Goal: Transaction & Acquisition: Register for event/course

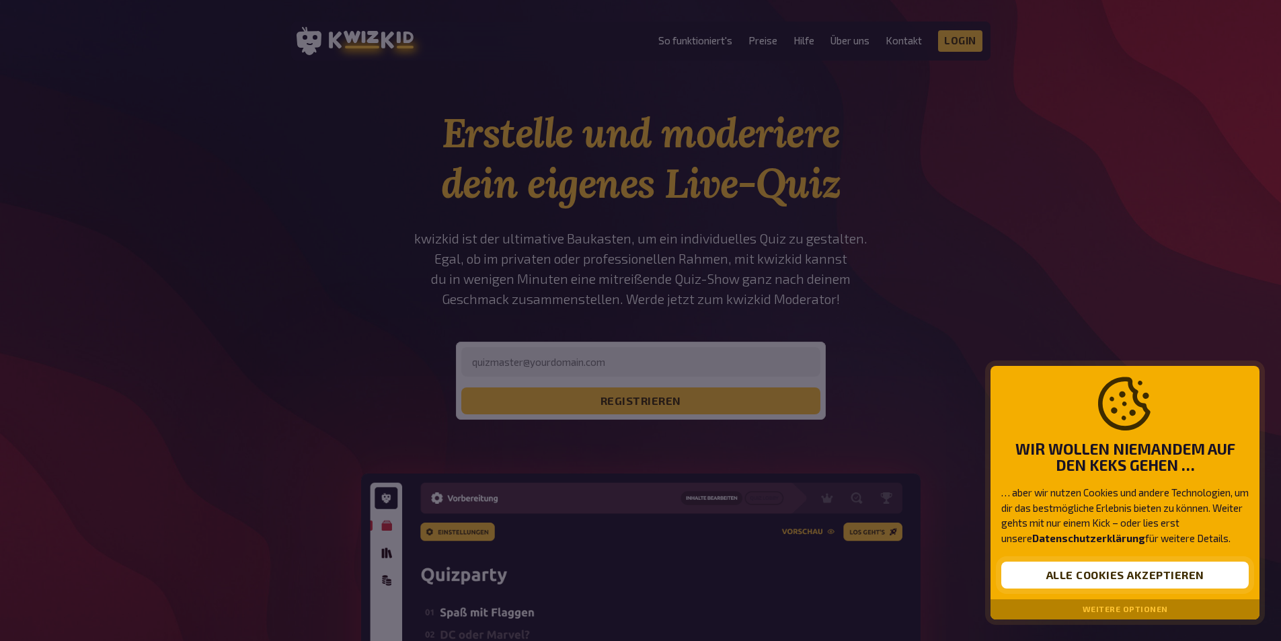
click at [1077, 579] on button "Alle Cookies akzeptieren" at bounding box center [1124, 574] width 247 height 27
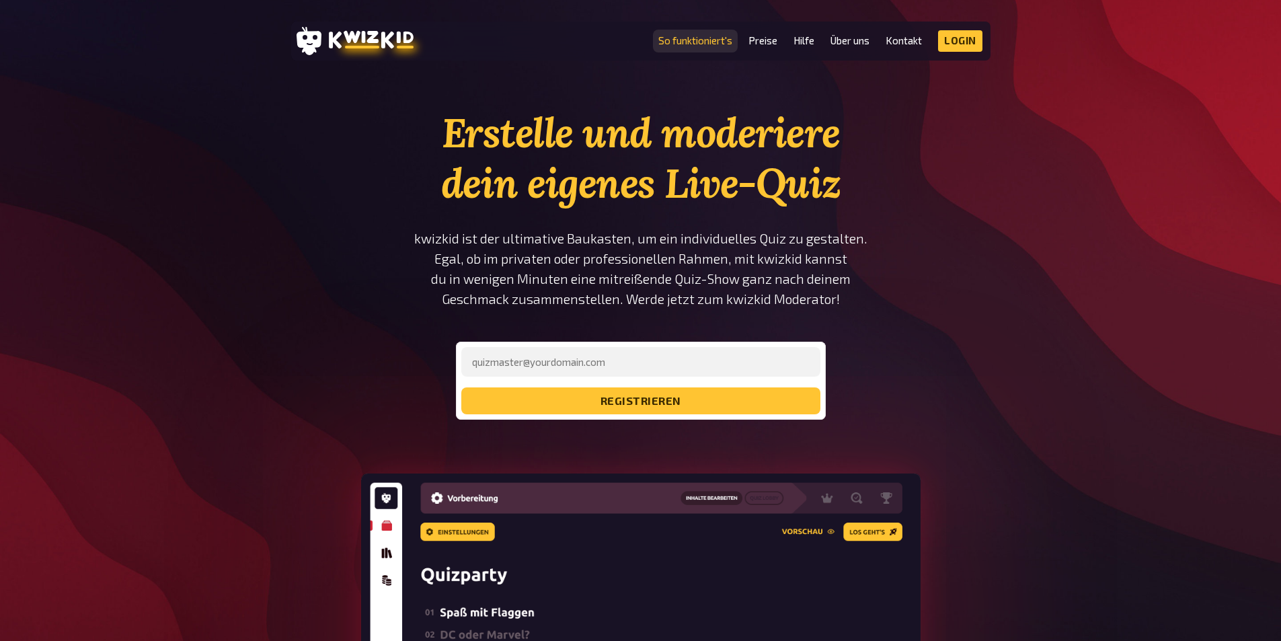
click at [699, 42] on link "So funktioniert's" at bounding box center [695, 40] width 74 height 11
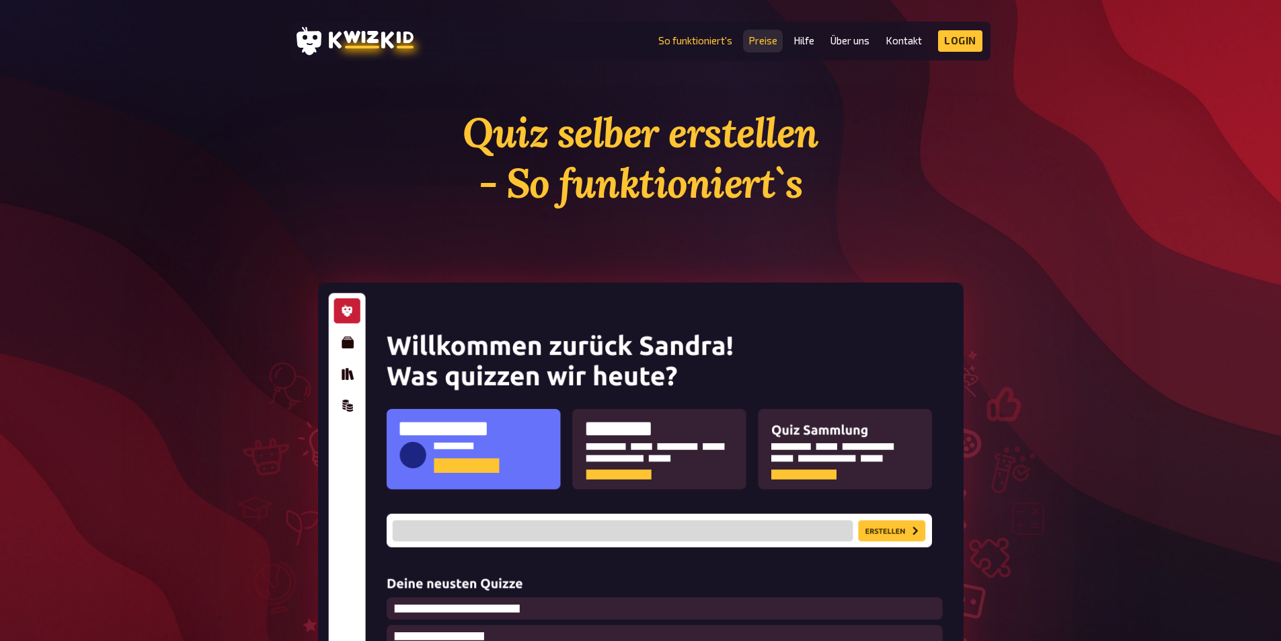
click at [754, 42] on link "Preise" at bounding box center [762, 40] width 29 height 11
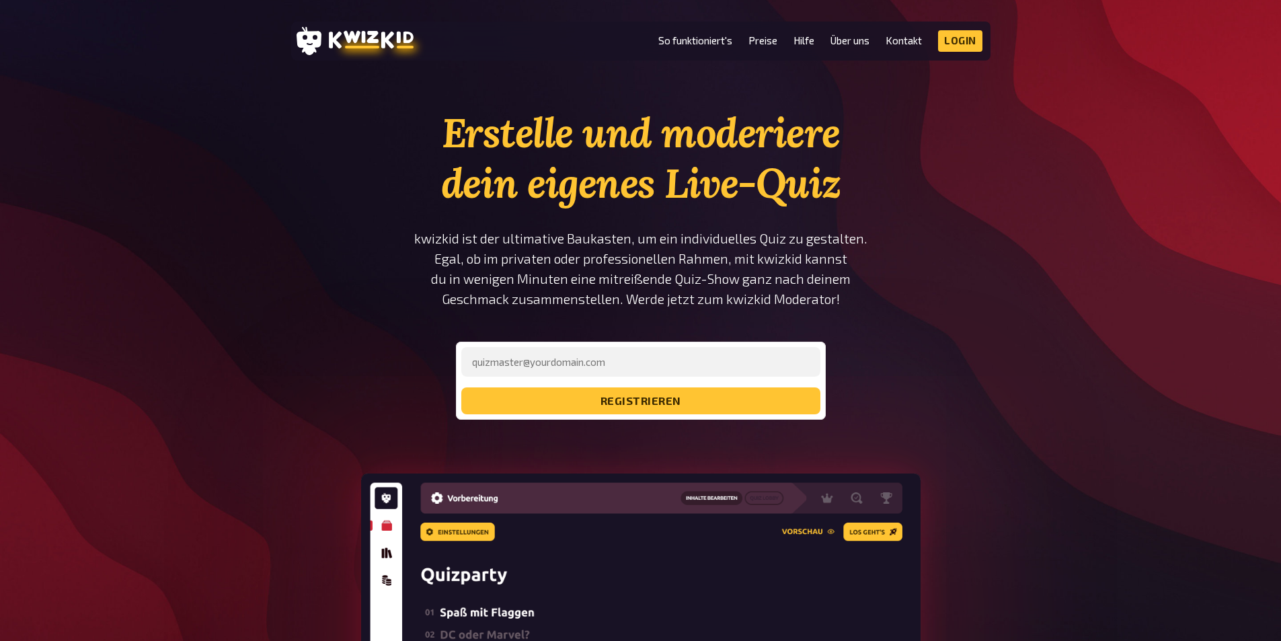
click at [952, 26] on header "MENU So funktioniert's Preise Hilfe Über uns Kontakt Impressum Login Discord In…" at bounding box center [640, 41] width 699 height 39
click at [955, 48] on link "Login" at bounding box center [960, 41] width 44 height 22
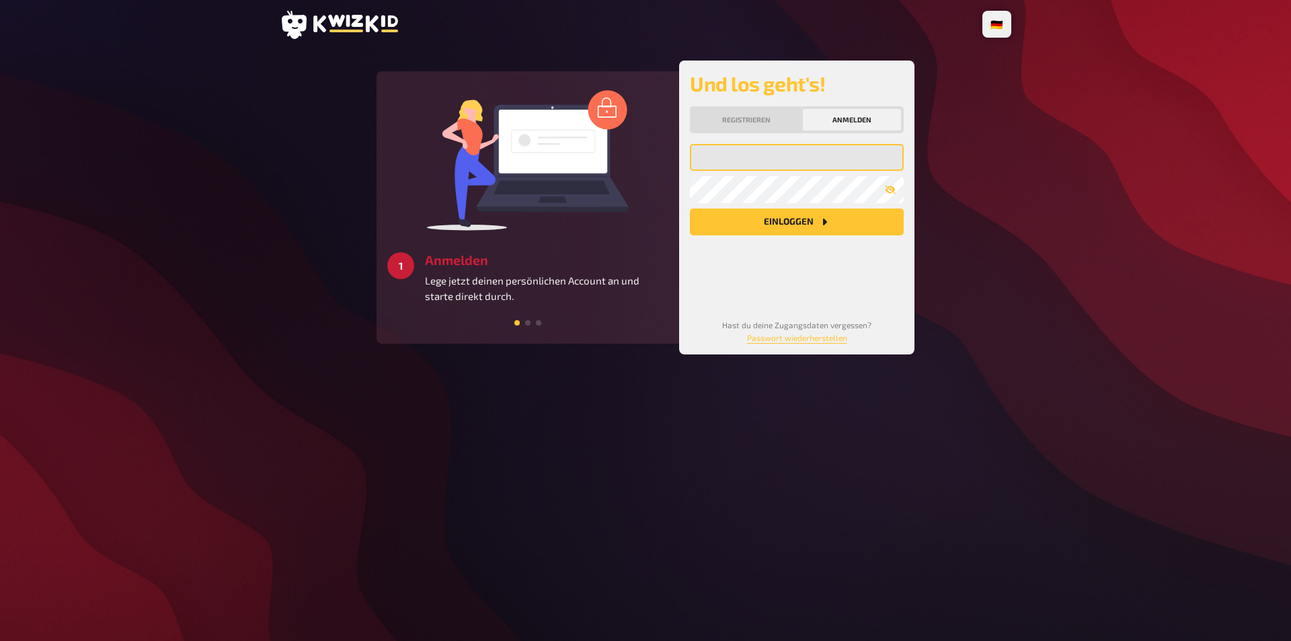
click at [719, 157] on input "email" at bounding box center [797, 157] width 214 height 27
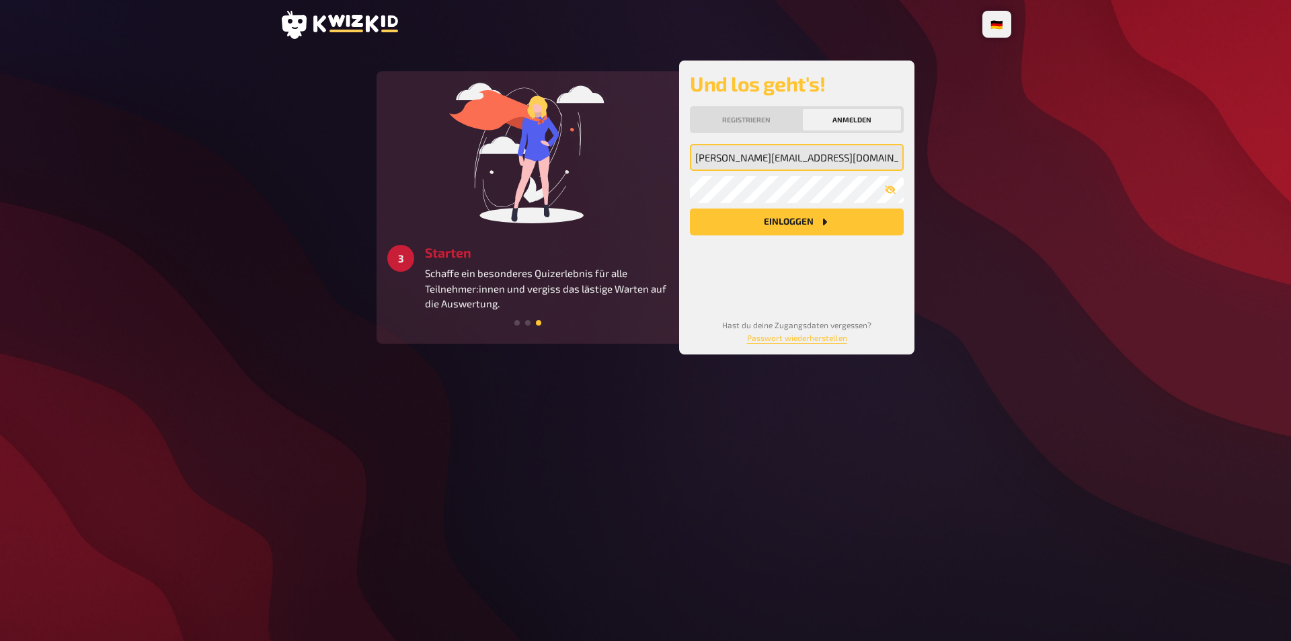
type input "a.ruest@tjfbg.de"
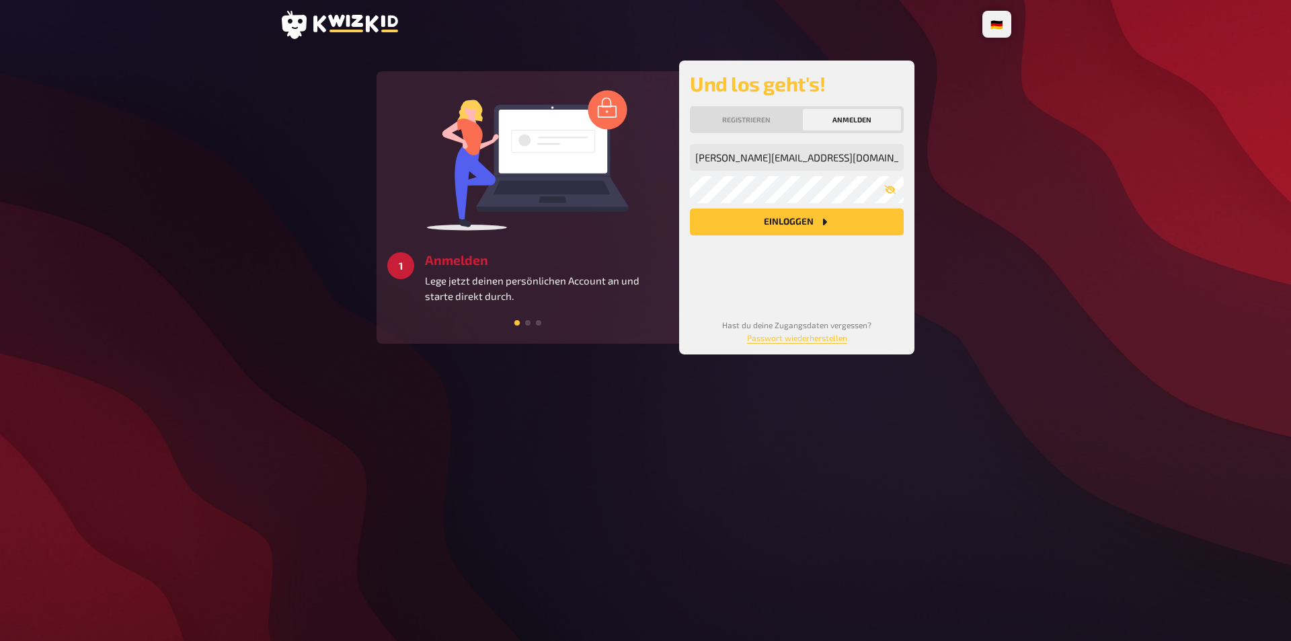
click at [849, 115] on button "Anmelden" at bounding box center [852, 120] width 98 height 22
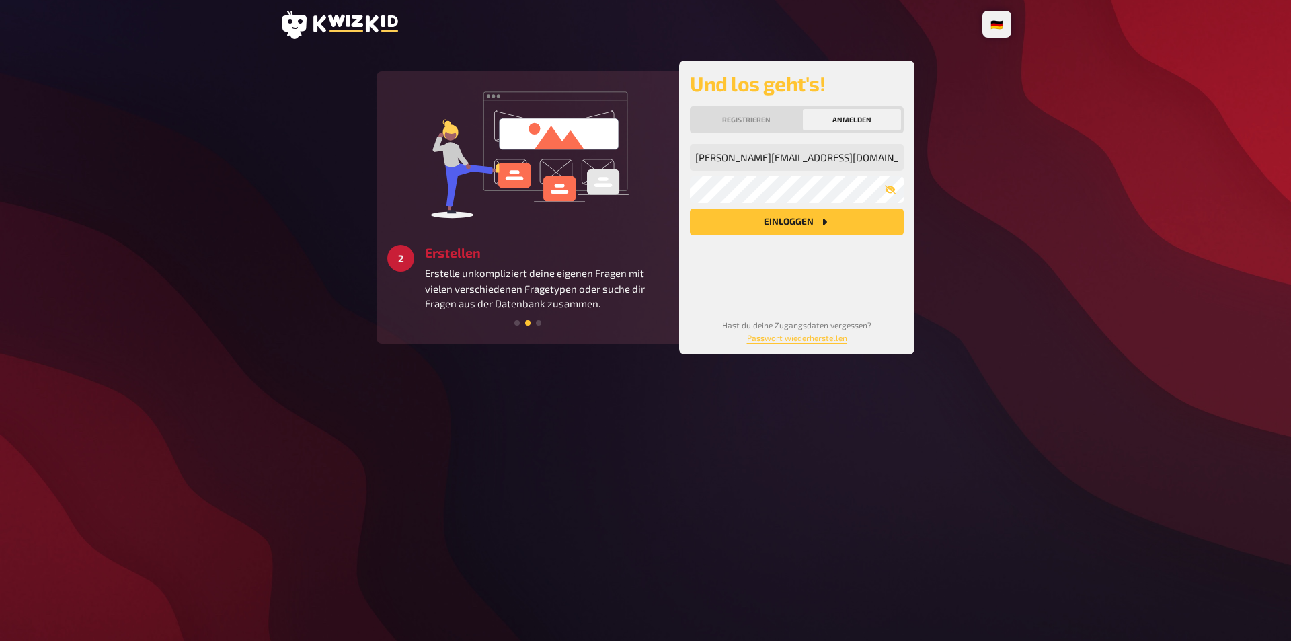
click at [775, 236] on div "a.ruest@tjfbg.de Meine Emailadresse Mein Passwort Einloggen" at bounding box center [797, 220] width 214 height 153
click at [777, 228] on button "Einloggen" at bounding box center [797, 221] width 214 height 27
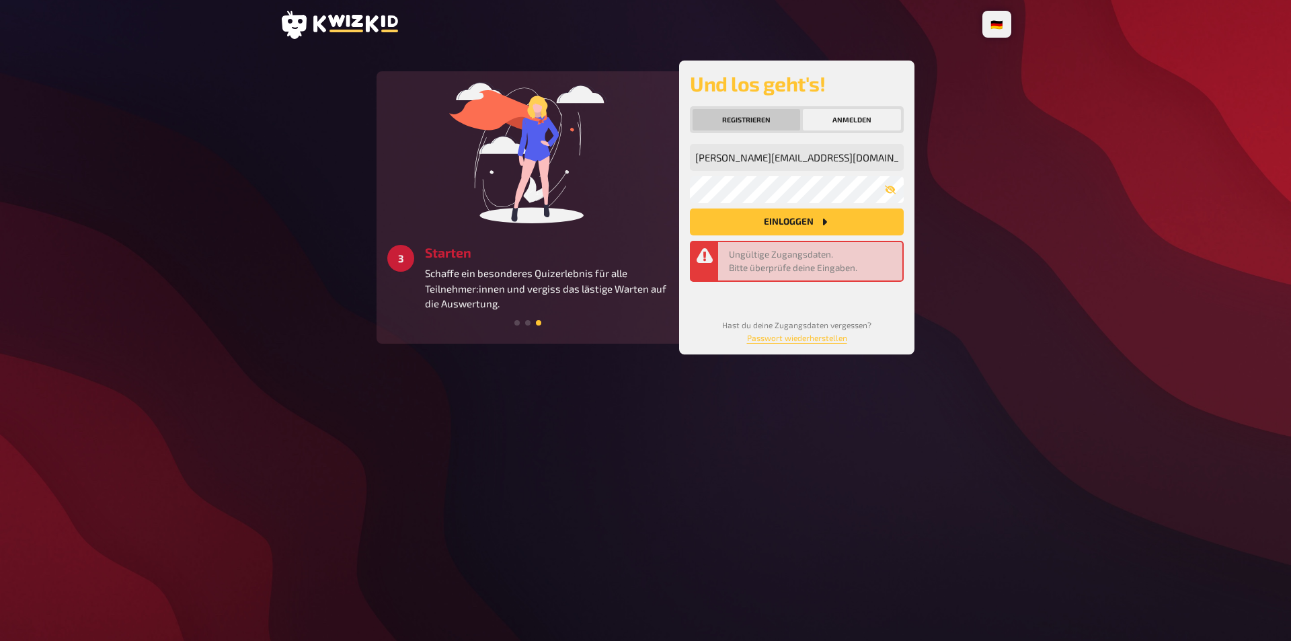
click at [760, 112] on button "Registrieren" at bounding box center [747, 120] width 108 height 22
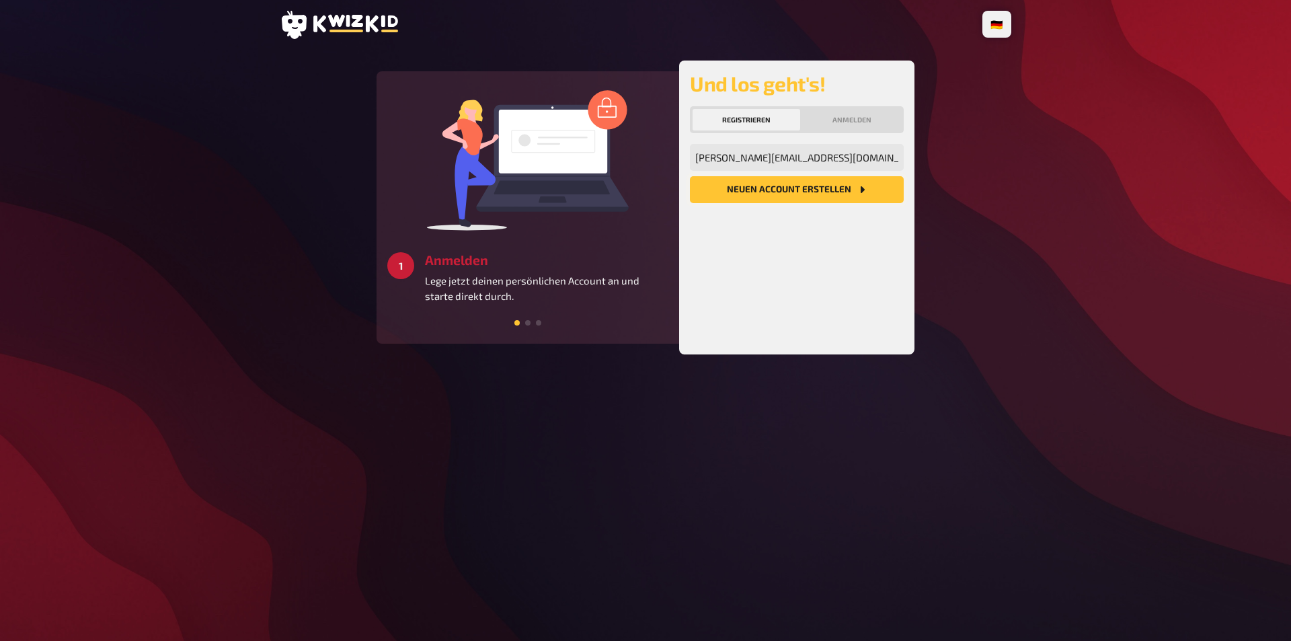
click at [823, 187] on button "Neuen Account Erstellen" at bounding box center [797, 189] width 214 height 27
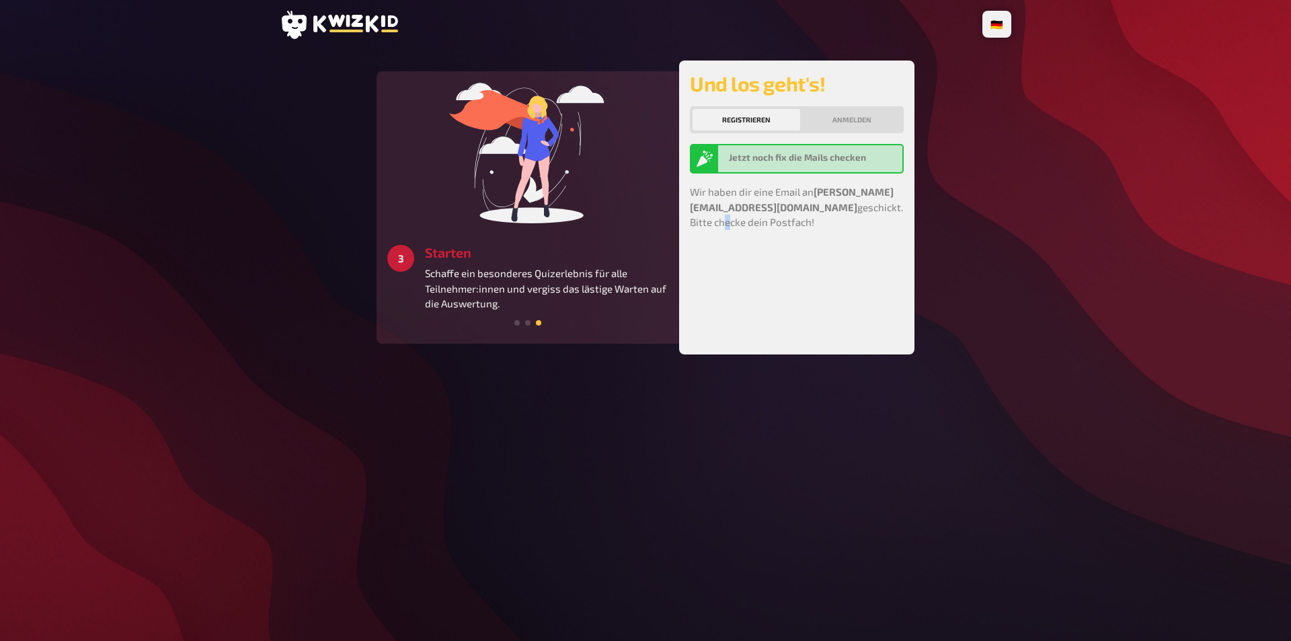
click at [769, 220] on div "Und los geht's! Registrieren Anmelden Jetzt noch fix die Mails checken Wir habe…" at bounding box center [797, 207] width 214 height 272
click at [553, 273] on p "Schaffe ein besonderes Quizerlebnis für alle Teilnehmer:innen und vergiss das l…" at bounding box center [546, 289] width 243 height 46
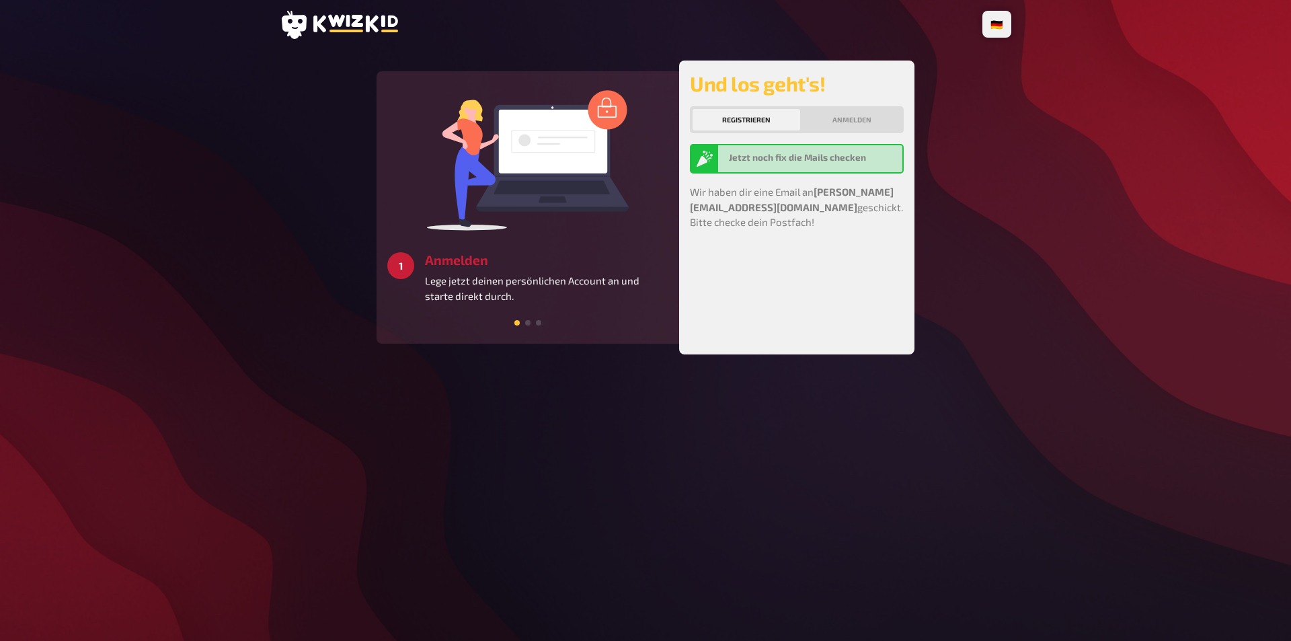
click at [769, 168] on div "Jetzt noch fix die Mails checken" at bounding box center [797, 159] width 214 height 30
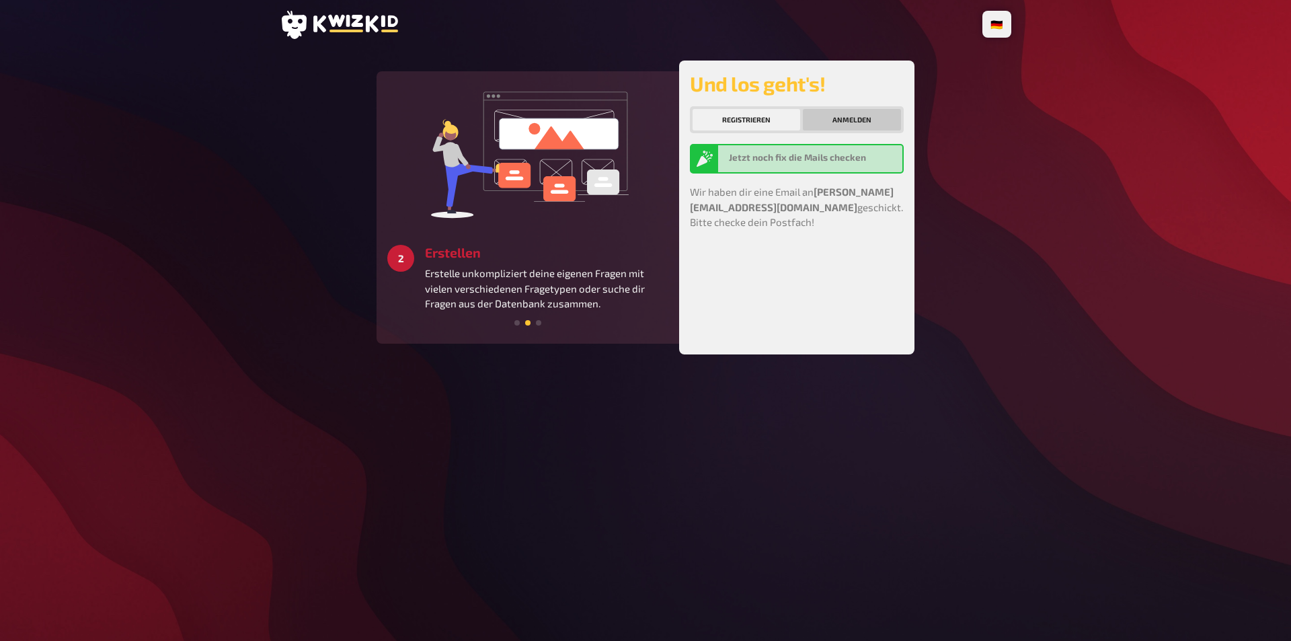
click at [853, 115] on button "Anmelden" at bounding box center [852, 120] width 98 height 22
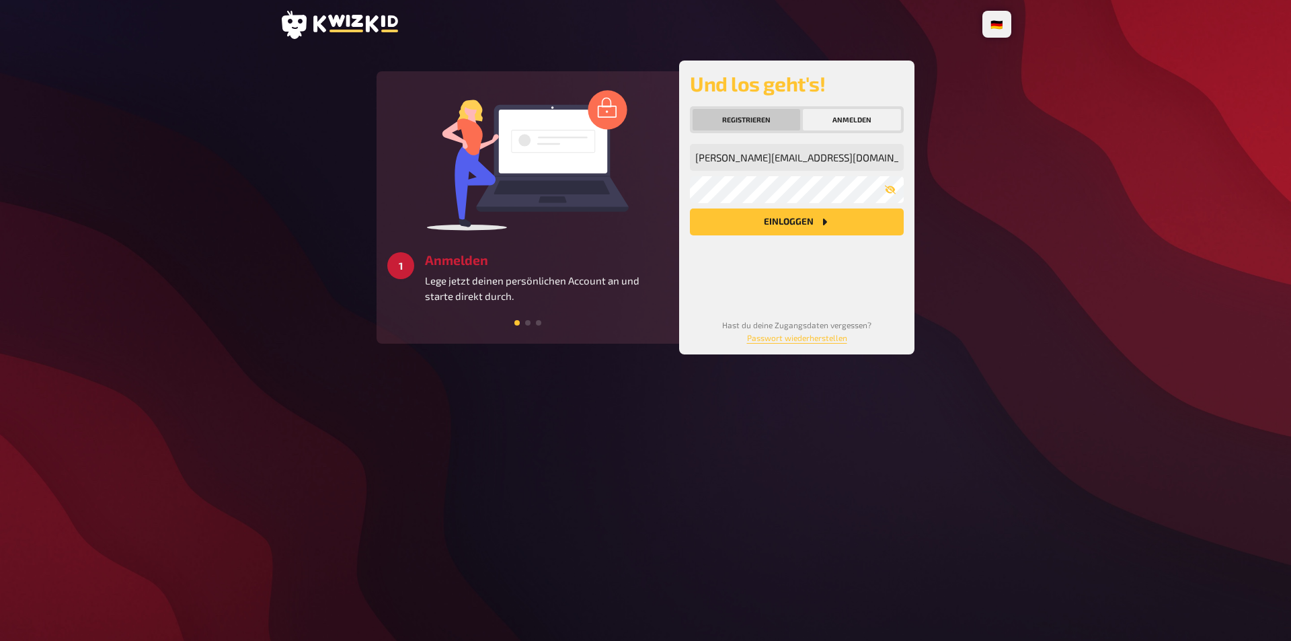
click at [764, 115] on button "Registrieren" at bounding box center [747, 120] width 108 height 22
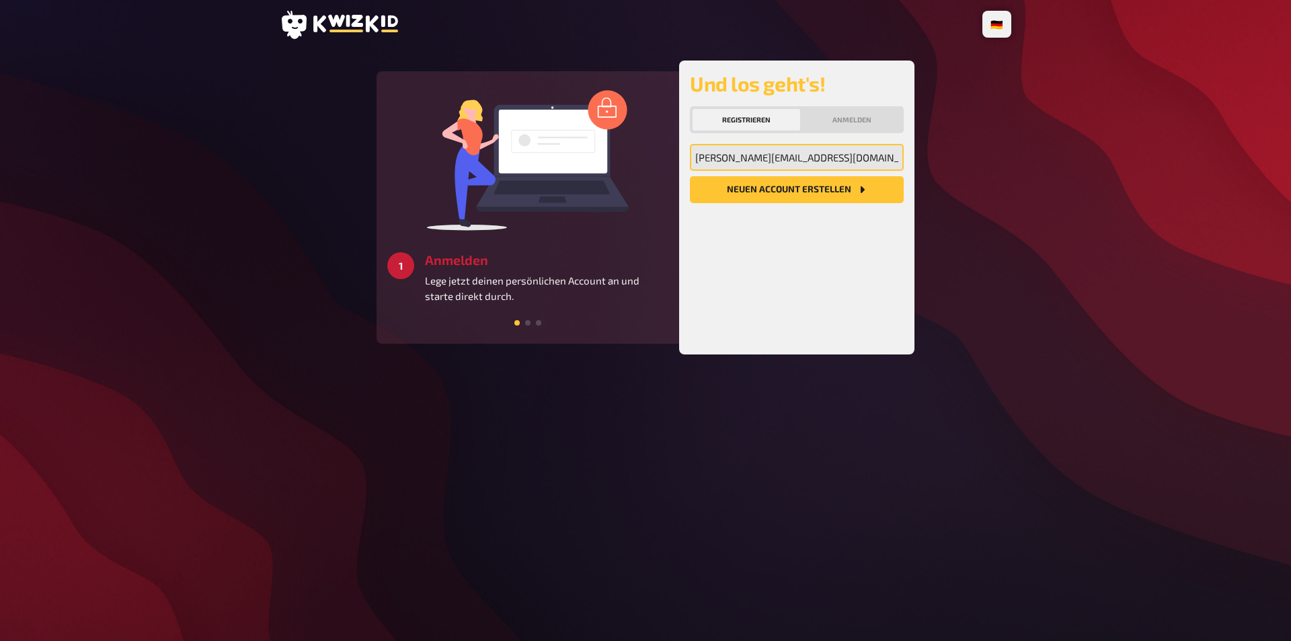
drag, startPoint x: 792, startPoint y: 153, endPoint x: 680, endPoint y: 156, distance: 112.3
click at [680, 156] on div "Und los geht's! Registrieren Anmelden a.ruest@tjfbg.de Meine Emailadresse Neuen…" at bounding box center [796, 208] width 235 height 294
type input "alexanderruest@googlemail.com"
click at [690, 176] on button "Neuen Account Erstellen" at bounding box center [797, 189] width 214 height 27
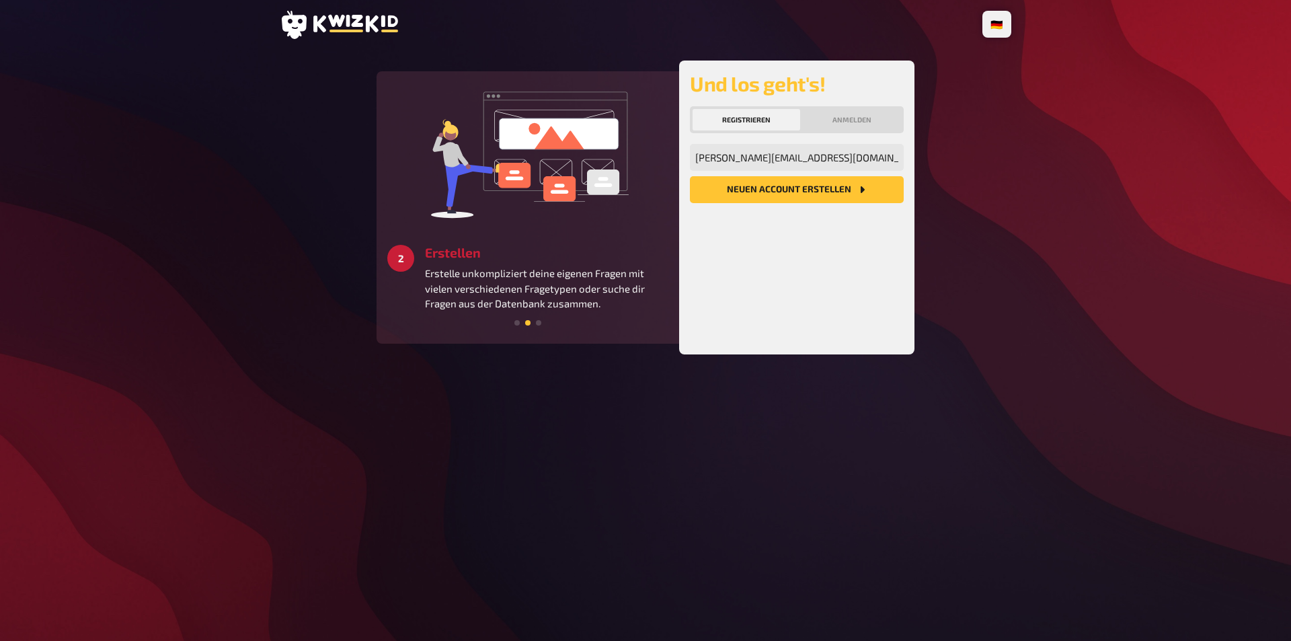
click at [325, 16] on icon at bounding box center [355, 23] width 85 height 17
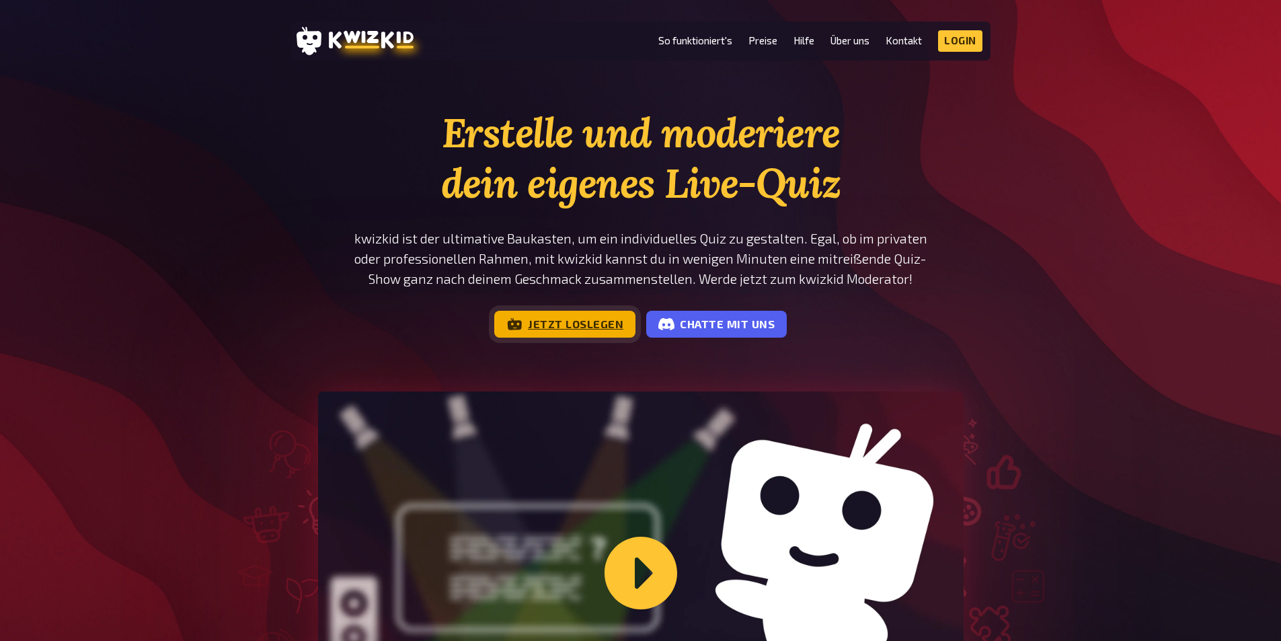
click at [577, 317] on link "Jetzt loslegen" at bounding box center [564, 324] width 141 height 27
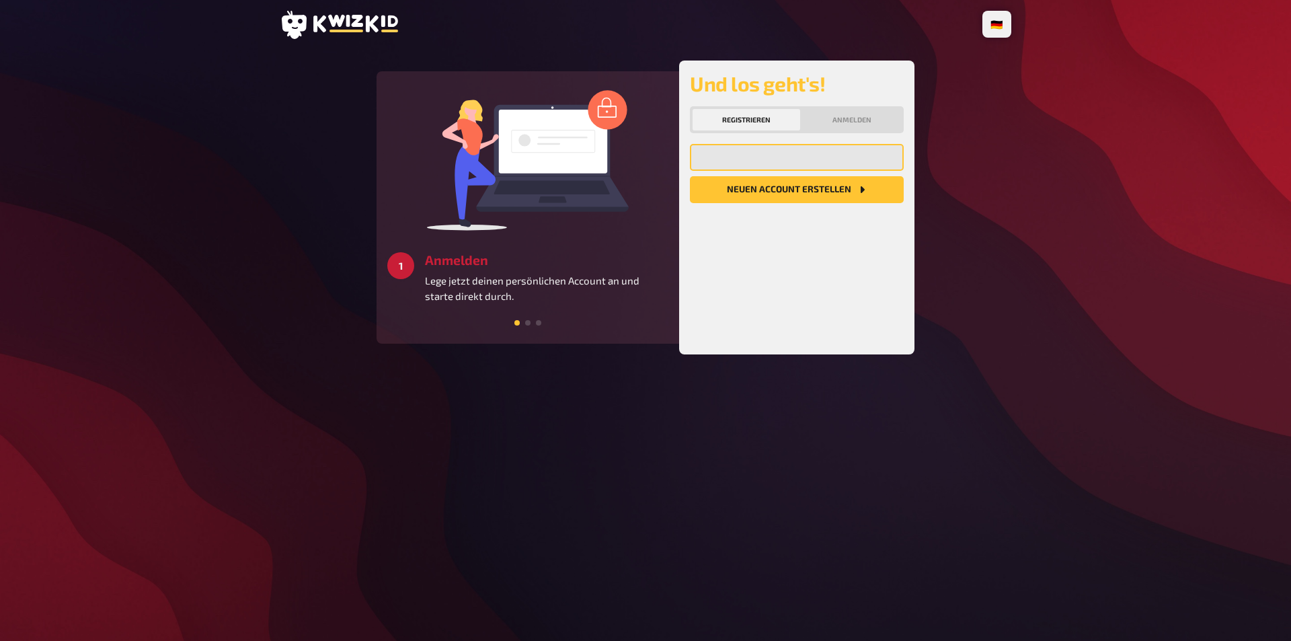
click at [799, 153] on input "email" at bounding box center [797, 157] width 214 height 27
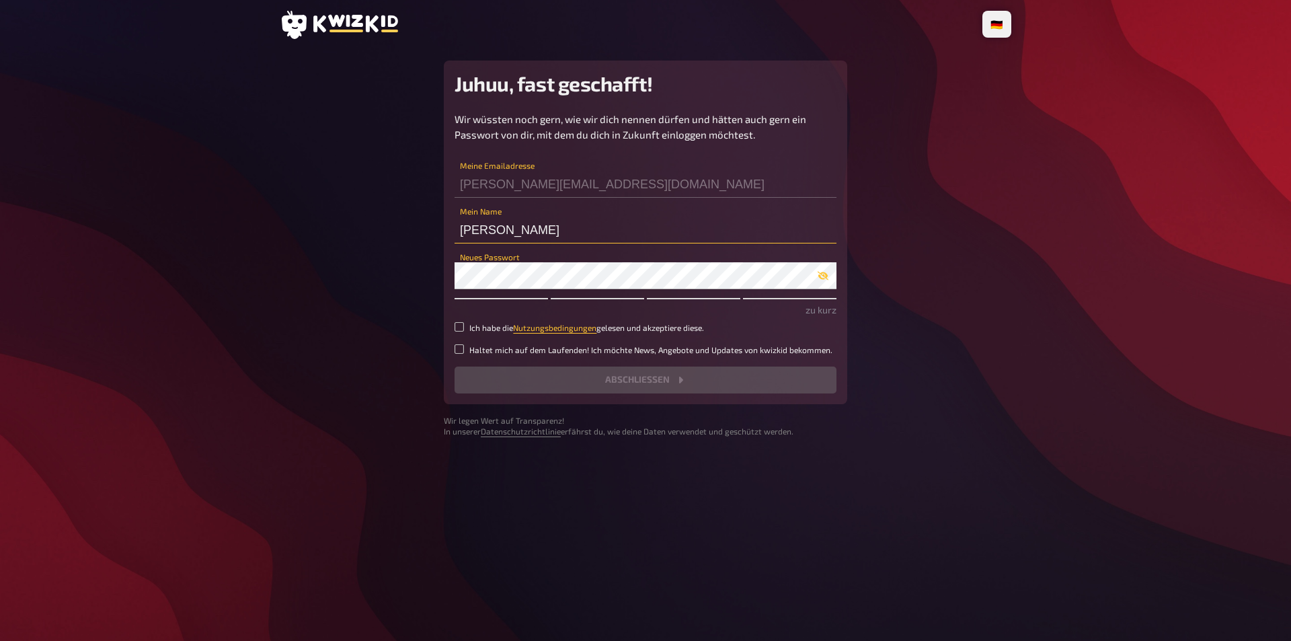
click at [480, 231] on input "[PERSON_NAME]" at bounding box center [646, 230] width 382 height 27
click at [512, 233] on input "[PERSON_NAME]" at bounding box center [646, 230] width 382 height 27
drag, startPoint x: 512, startPoint y: 233, endPoint x: 385, endPoint y: 221, distance: 127.7
click at [385, 221] on main "Juhuu, fast geschafft! Wir wüssten noch gern, wie wir dich nennen dürfen und hä…" at bounding box center [646, 249] width 732 height 377
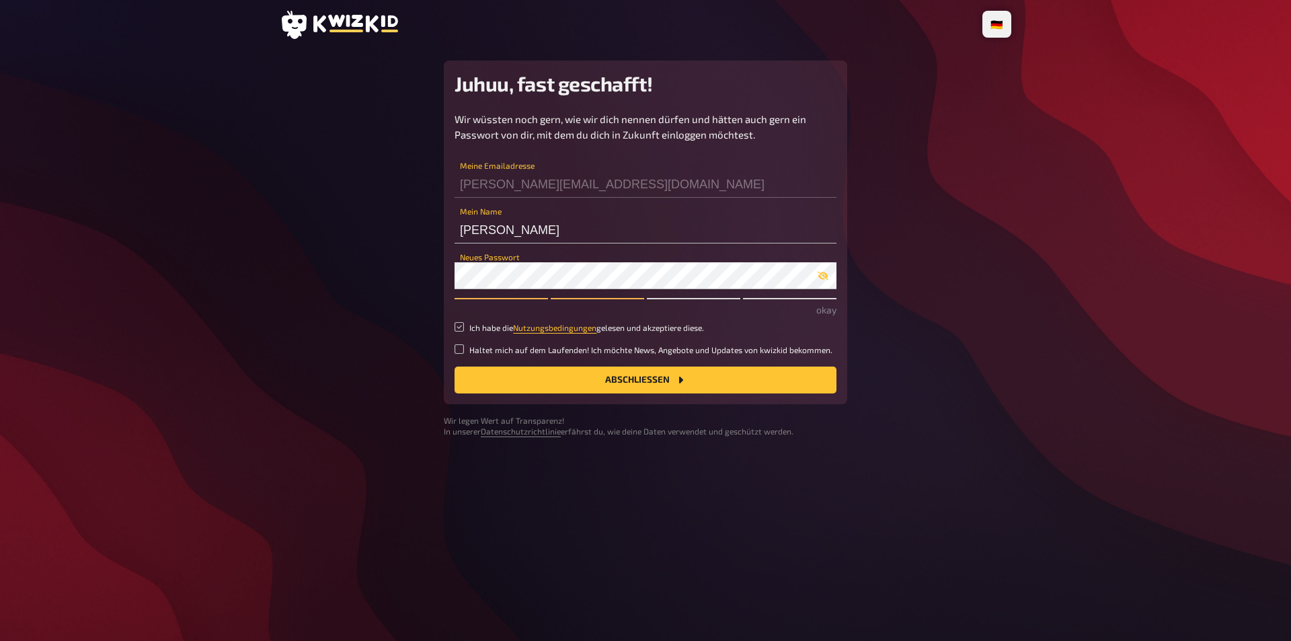
click at [456, 325] on input "Ich habe die Nutzungsbedingungen gelesen und akzeptiere diese." at bounding box center [459, 326] width 9 height 9
checkbox input "true"
click at [462, 342] on div "Wir wüssten noch gern, wie wir dich nennen dürfen und hätten auch gern ein Pass…" at bounding box center [646, 253] width 382 height 282
click at [458, 353] on input "Haltet mich auf dem Laufenden! Ich möchte News, Angebote und Updates von kwizki…" at bounding box center [459, 348] width 9 height 9
checkbox input "true"
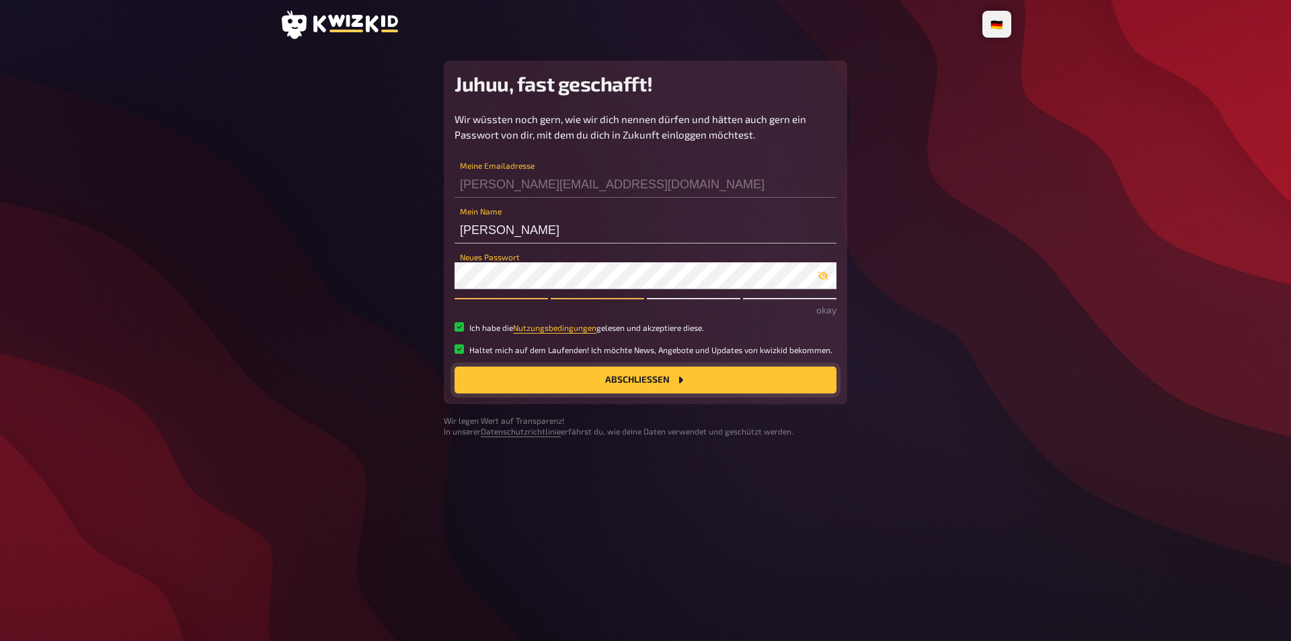
click at [486, 377] on button "Abschließen" at bounding box center [646, 379] width 382 height 27
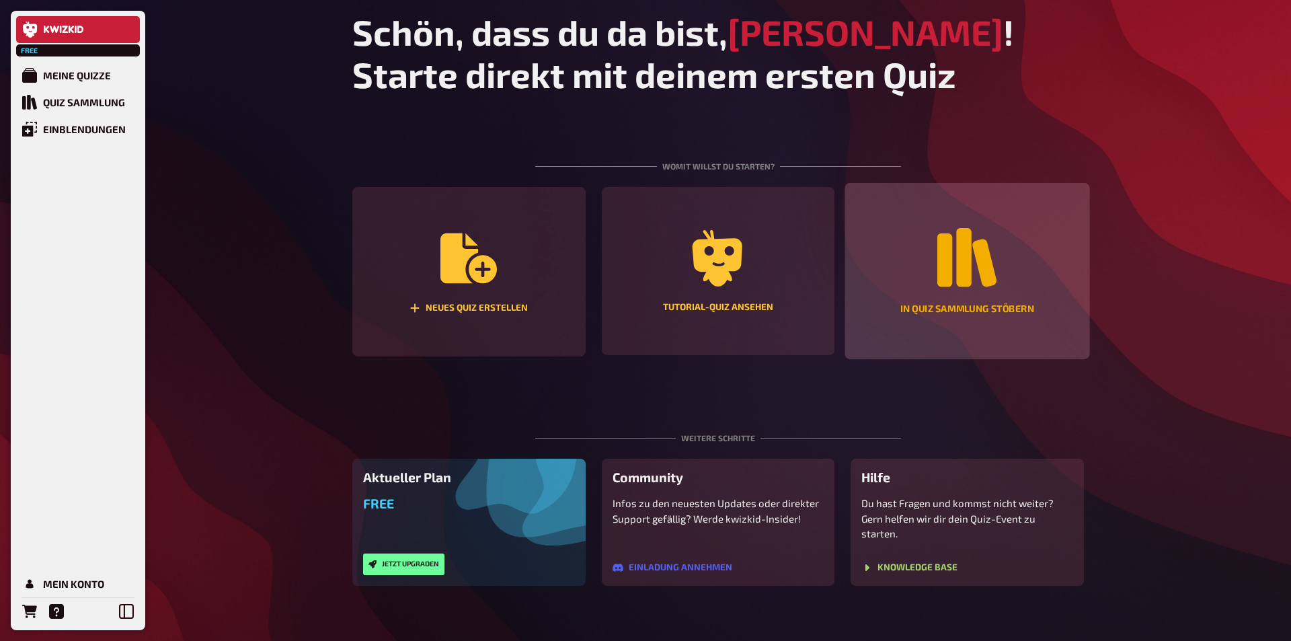
click at [933, 293] on div "In Quiz Sammlung stöbern" at bounding box center [967, 271] width 245 height 176
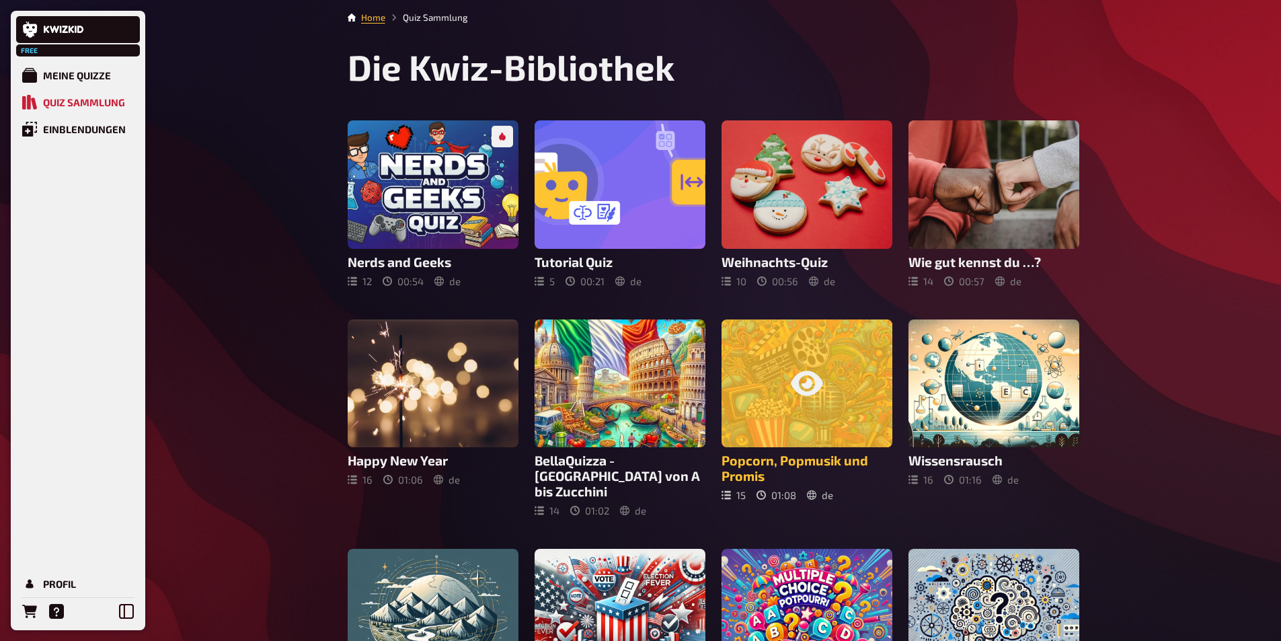
click at [819, 378] on icon at bounding box center [807, 382] width 32 height 25
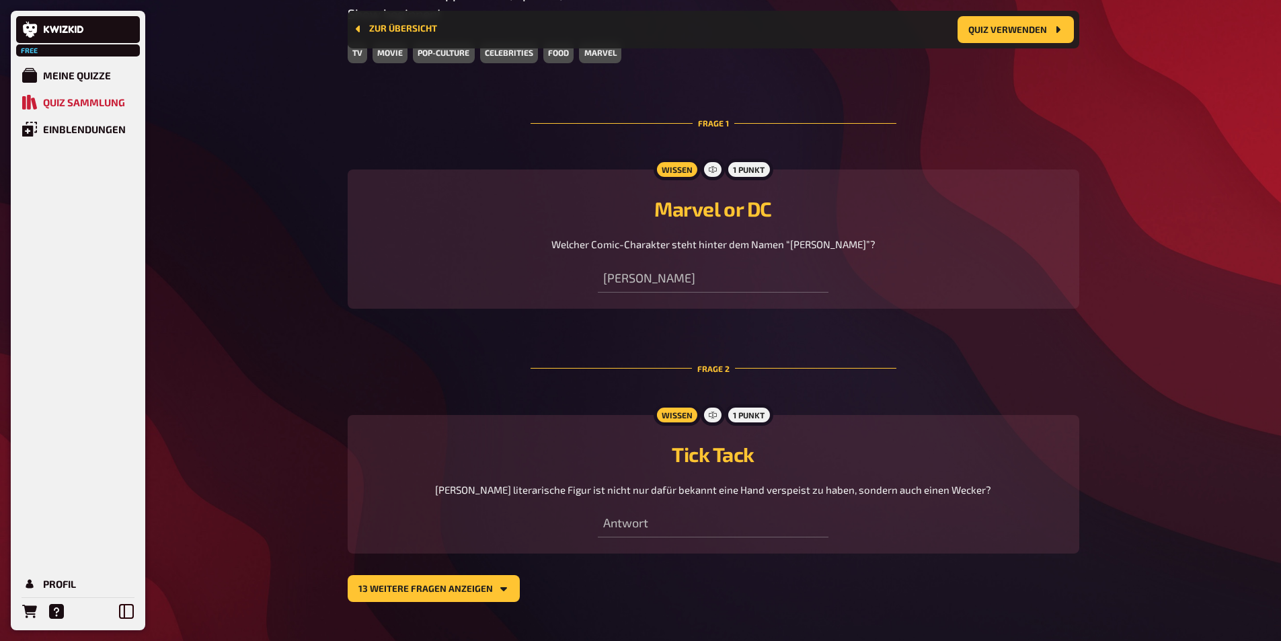
scroll to position [504, 0]
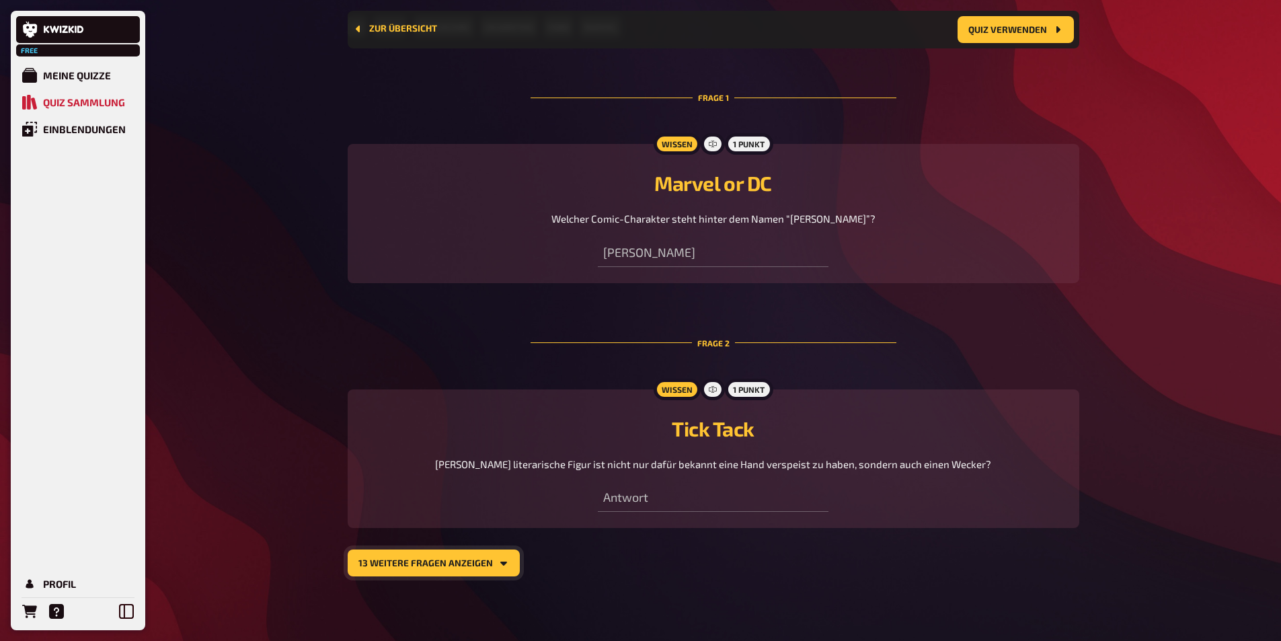
click at [420, 563] on button "13 weitere Fragen anzeigen" at bounding box center [434, 562] width 172 height 27
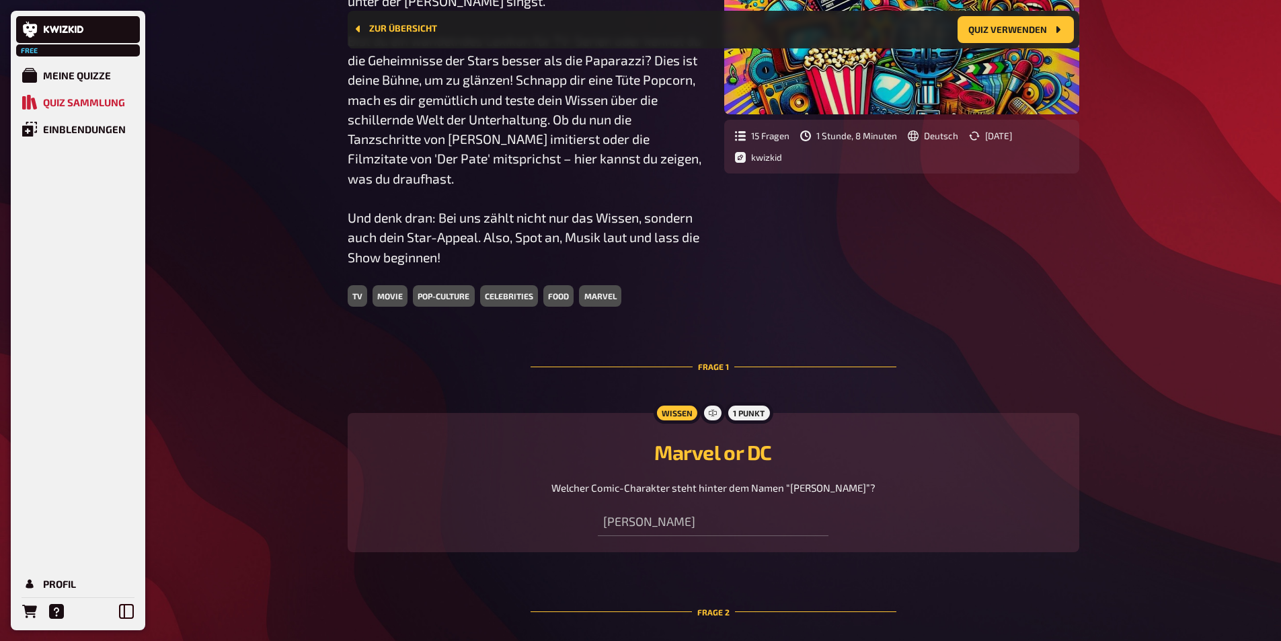
scroll to position [0, 0]
